Goal: Information Seeking & Learning: Understand process/instructions

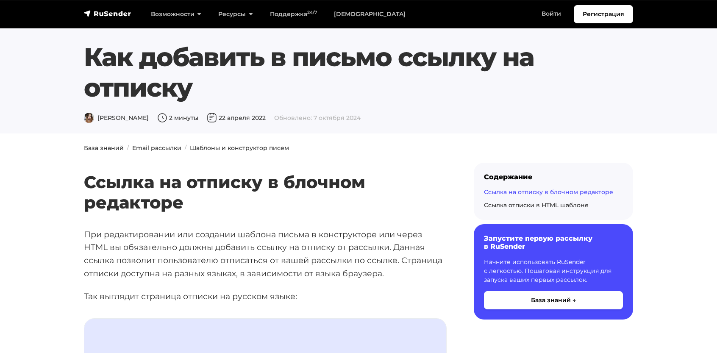
scroll to position [1017, 0]
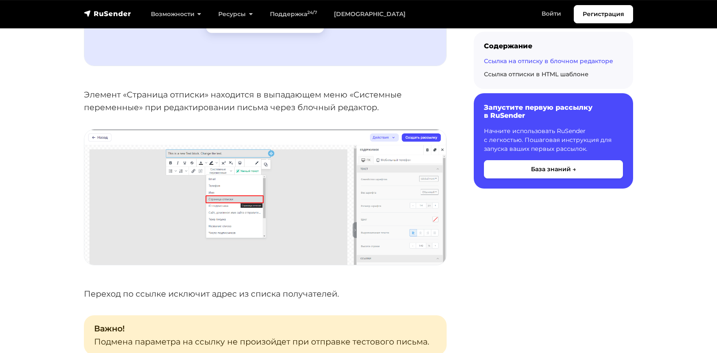
scroll to position [904, 0]
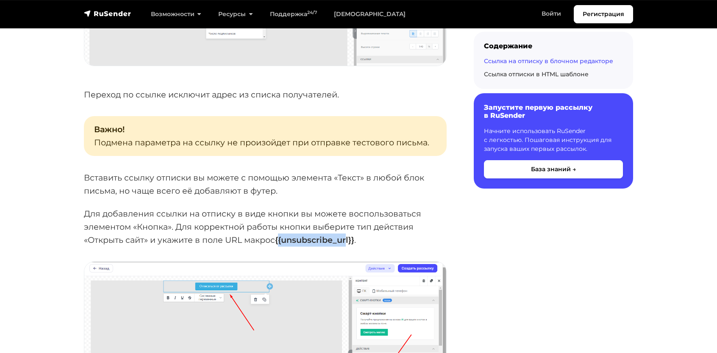
drag, startPoint x: 279, startPoint y: 239, endPoint x: 297, endPoint y: 239, distance: 17.8
click at [347, 239] on strong "{{unsubscribe_url}}" at bounding box center [314, 240] width 79 height 10
click at [279, 240] on strong "{{unsubscribe_url}}" at bounding box center [314, 240] width 79 height 10
drag, startPoint x: 278, startPoint y: 240, endPoint x: 356, endPoint y: 237, distance: 78.4
click at [356, 237] on p "Для добавления ссылки на отписку в виде кнопки вы можете воспользоваться элемен…" at bounding box center [265, 226] width 363 height 39
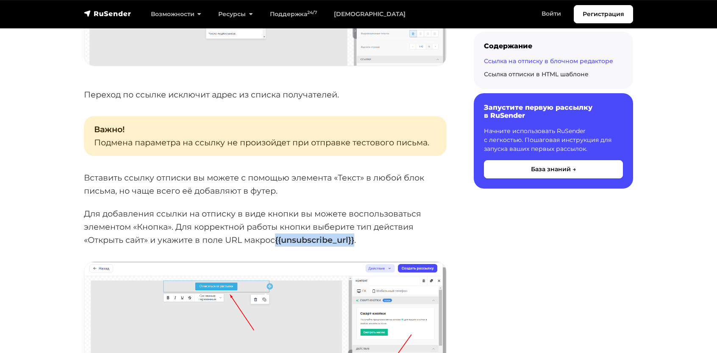
copy strong "{{unsubscribe_url}}"
